Goal: Task Accomplishment & Management: Manage account settings

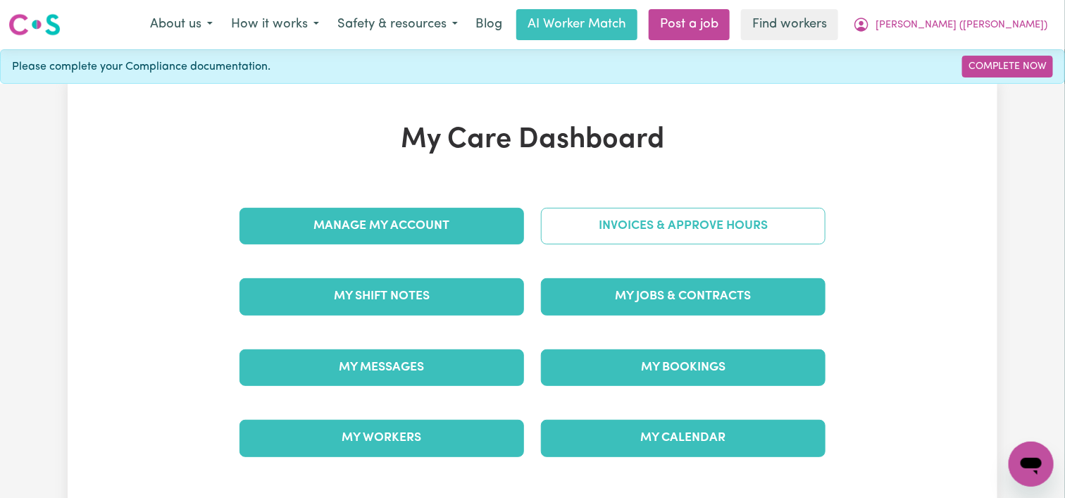
drag, startPoint x: 0, startPoint y: 0, endPoint x: 661, endPoint y: 219, distance: 696.5
click at [661, 219] on link "Invoices & Approve Hours" at bounding box center [683, 226] width 284 height 37
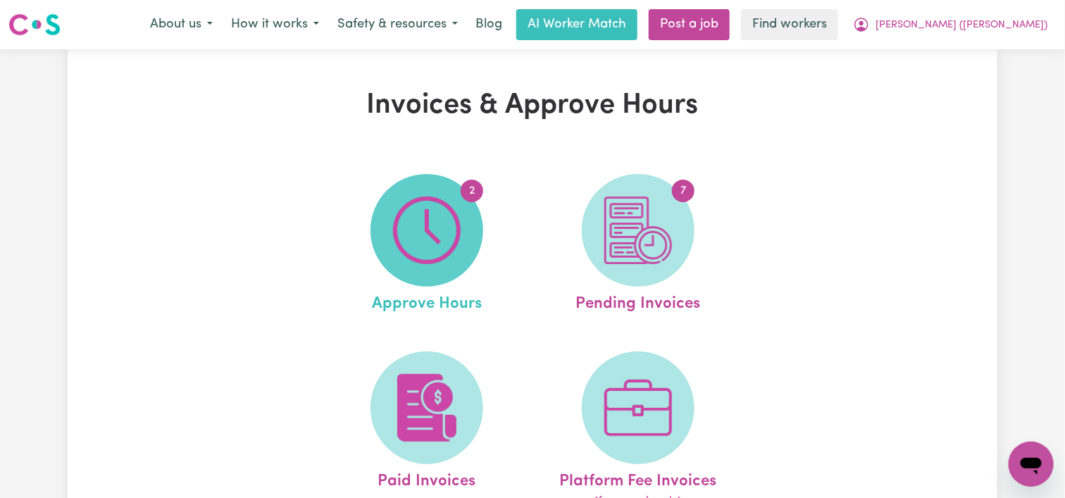
click at [454, 232] on img at bounding box center [427, 230] width 68 height 68
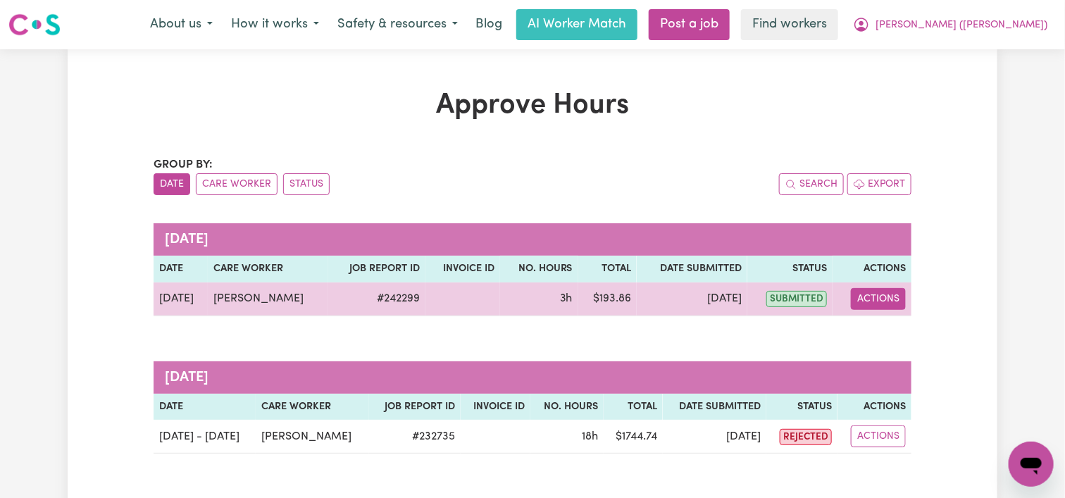
click at [866, 295] on button "Actions" at bounding box center [878, 299] width 55 height 22
click at [879, 326] on link "View Job Report" at bounding box center [913, 331] width 120 height 28
select select "pm"
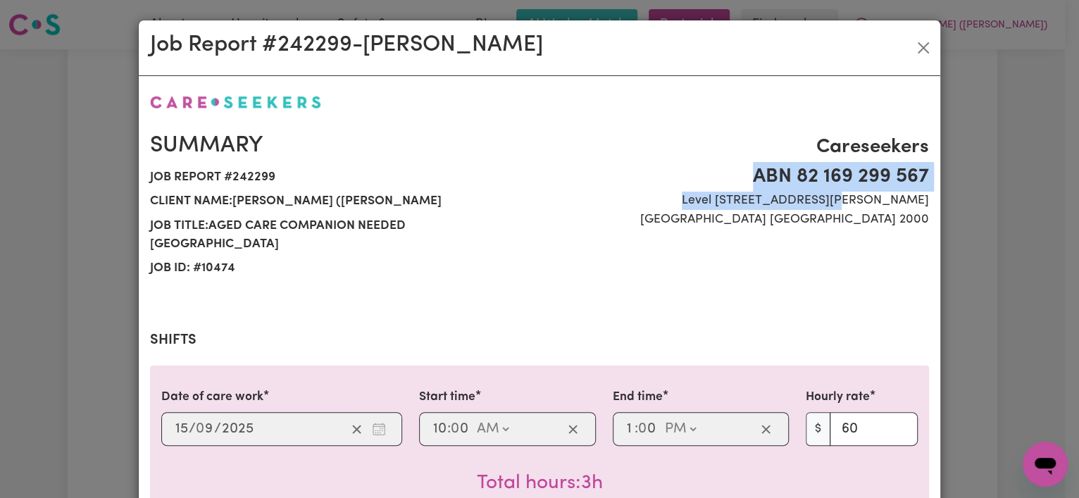
drag, startPoint x: 1059, startPoint y: 137, endPoint x: 1061, endPoint y: 210, distance: 73.3
click at [1061, 210] on div "Job Report # 242299 - [PERSON_NAME] Summary Job report # 242299 Client name: [P…" at bounding box center [539, 249] width 1079 height 498
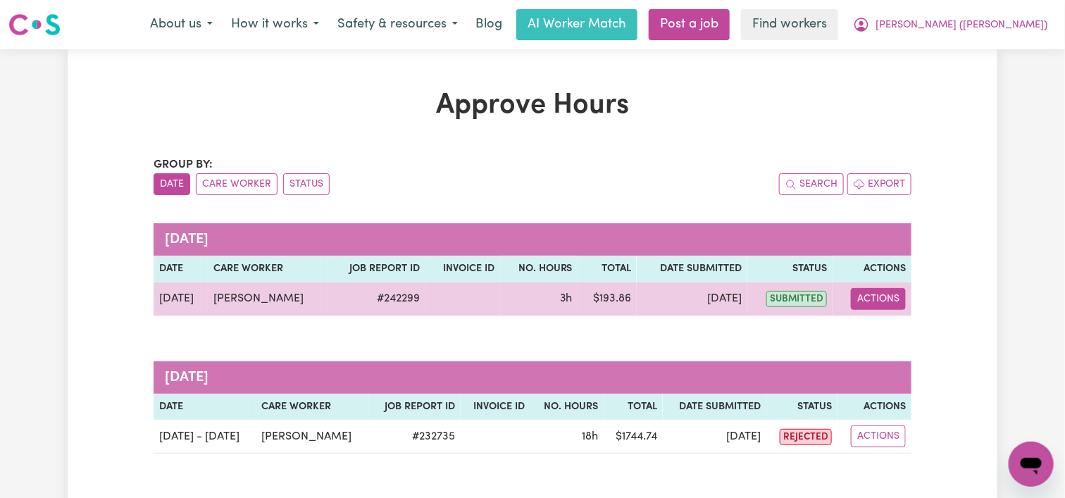
click at [868, 295] on button "Actions" at bounding box center [878, 299] width 55 height 22
click at [885, 325] on link "View Job Report" at bounding box center [913, 331] width 120 height 28
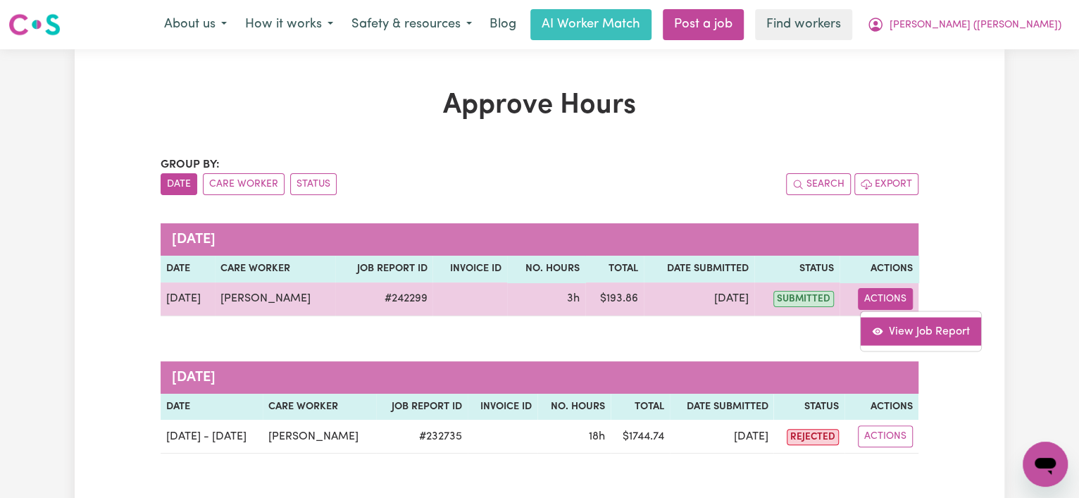
select select "pm"
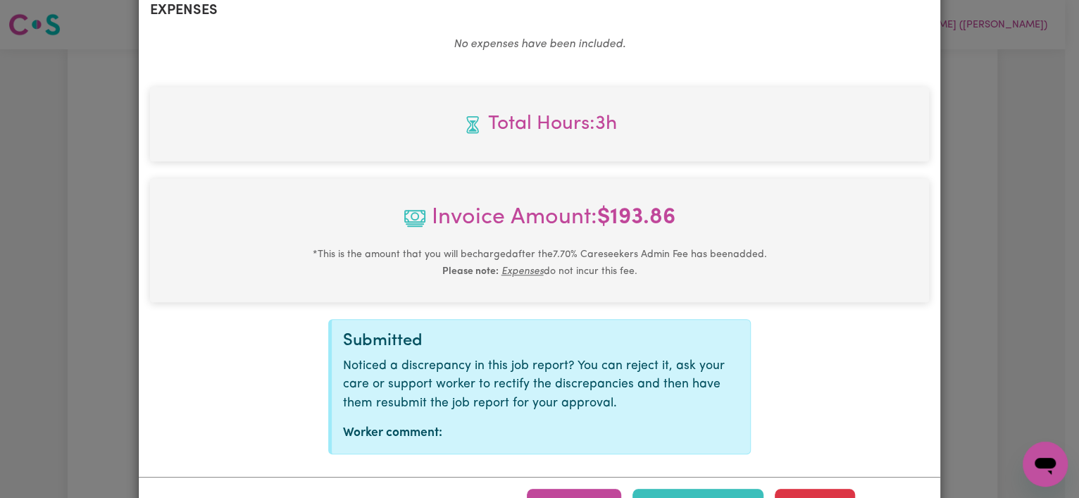
scroll to position [587, 0]
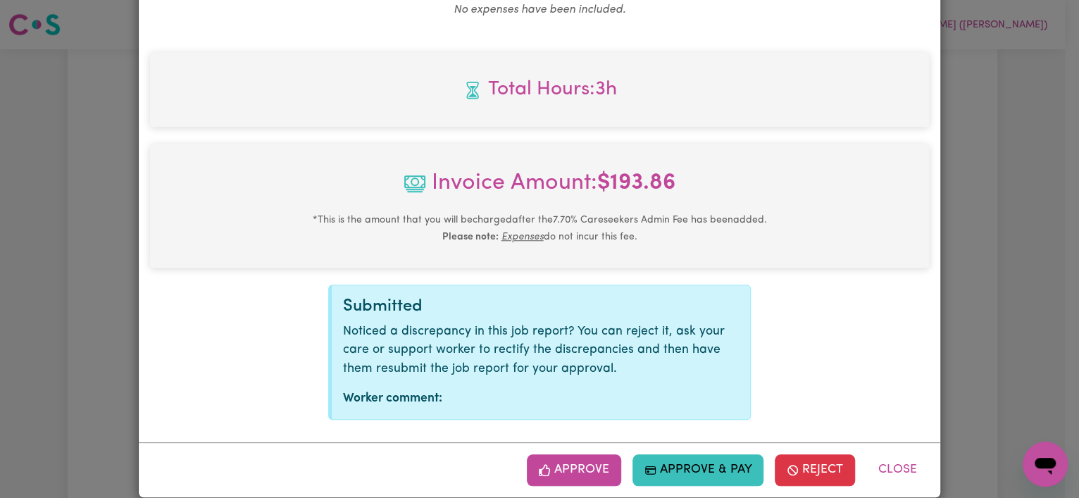
drag, startPoint x: 1068, startPoint y: 145, endPoint x: 9, endPoint y: 3, distance: 1068.6
click at [552, 454] on button "Approve" at bounding box center [574, 469] width 94 height 31
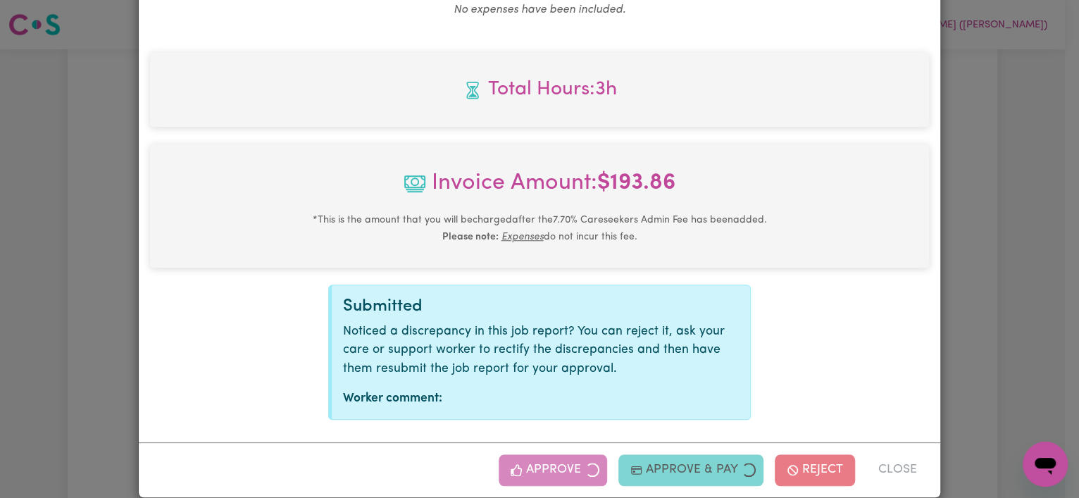
scroll to position [359, 0]
